Goal: Find specific page/section: Find specific page/section

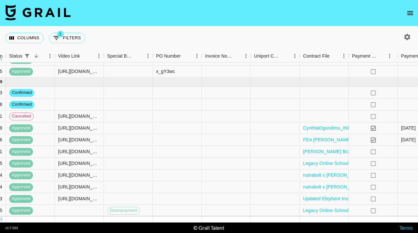
scroll to position [96, 562]
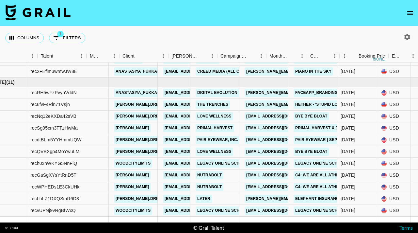
scroll to position [96, 0]
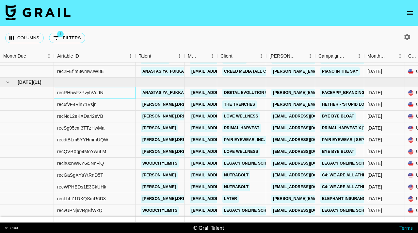
click at [84, 95] on div "recRH5wFzPvyhVddN" at bounding box center [80, 92] width 46 height 7
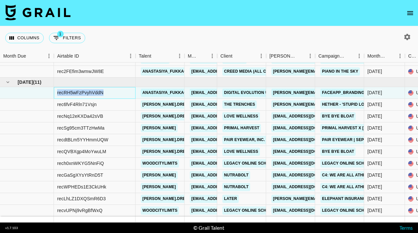
click at [84, 95] on div "recRH5wFzPvyhVddN" at bounding box center [80, 92] width 46 height 7
copy div "recRH5wFzPvyhVddN"
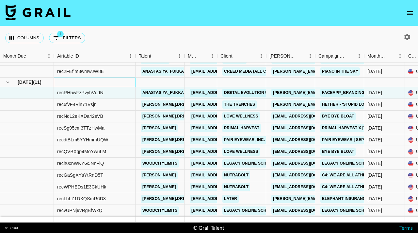
click at [122, 81] on div at bounding box center [95, 81] width 82 height 9
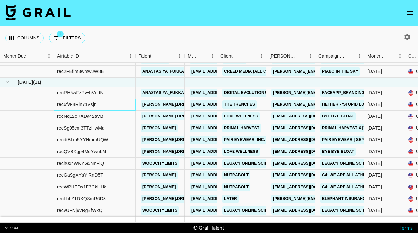
click at [118, 99] on div "rec6fvF4Rln71Vsjn" at bounding box center [95, 105] width 82 height 12
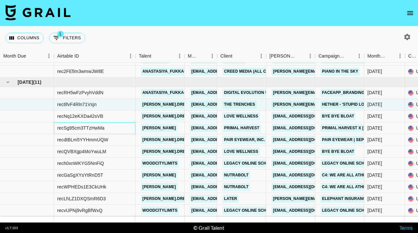
click at [113, 130] on div "recSg95cm3TTzHwMa" at bounding box center [95, 128] width 82 height 12
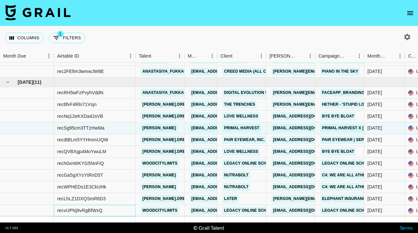
click at [97, 211] on div "recvUPNj9vRgBfWxQ" at bounding box center [79, 210] width 45 height 7
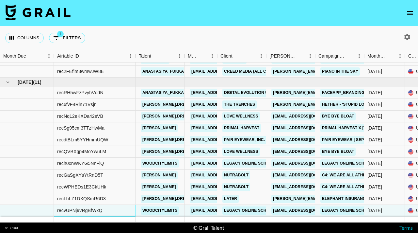
click at [100, 209] on div "recvUPNj9vRgBfWxQ" at bounding box center [79, 210] width 45 height 7
click at [86, 211] on div "recvUPNj9vRgBfWxQ" at bounding box center [79, 210] width 45 height 7
click at [81, 211] on div "recvUPNj9vRgBfWxQ" at bounding box center [79, 210] width 45 height 7
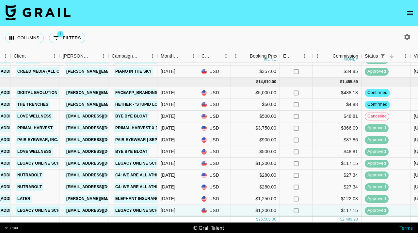
scroll to position [96, 206]
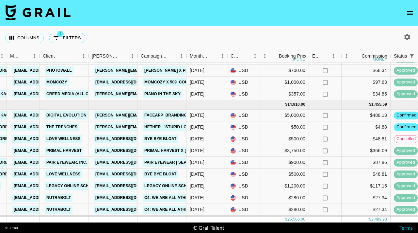
scroll to position [96, 178]
